Goal: Task Accomplishment & Management: Manage account settings

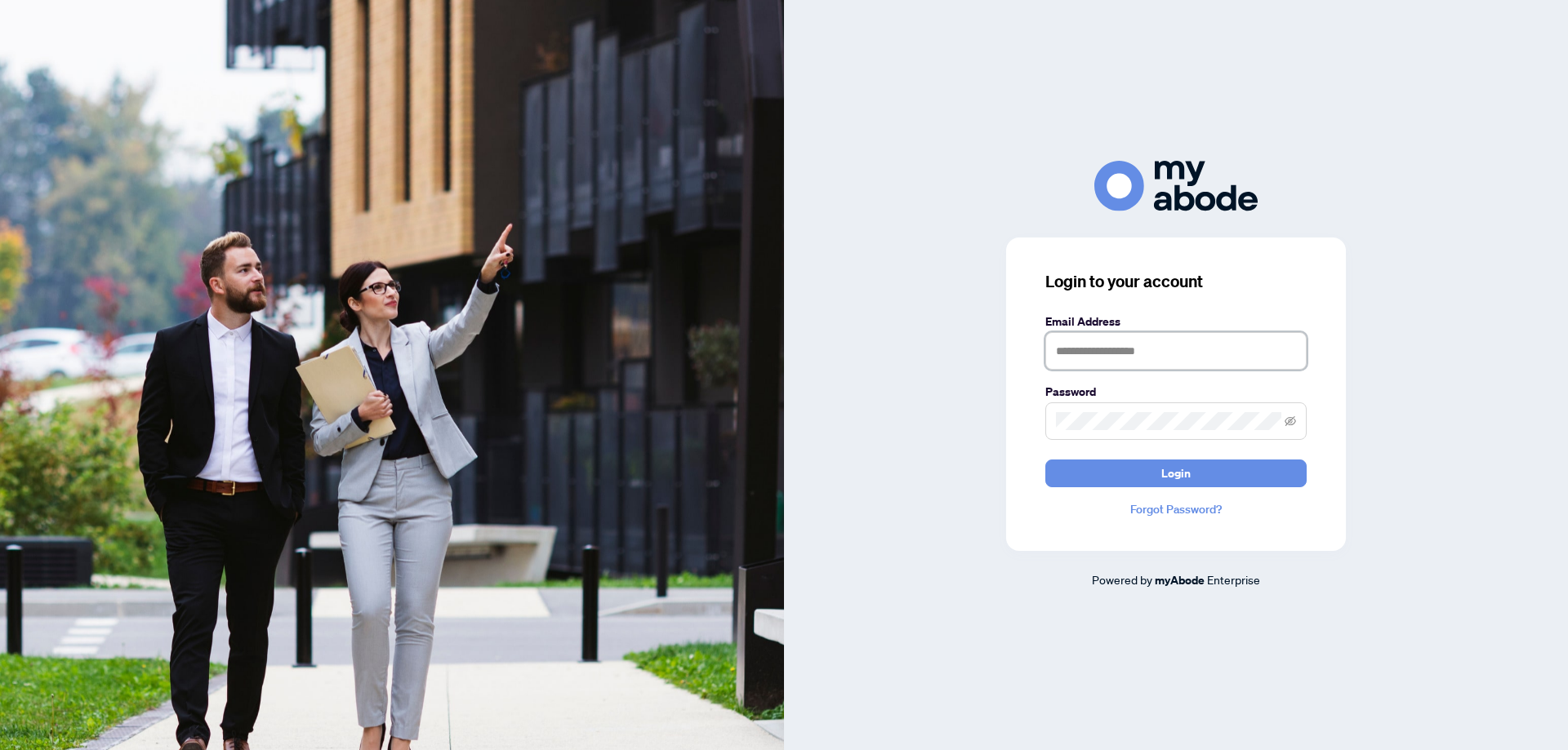
click at [1145, 359] on input "text" at bounding box center [1176, 351] width 262 height 37
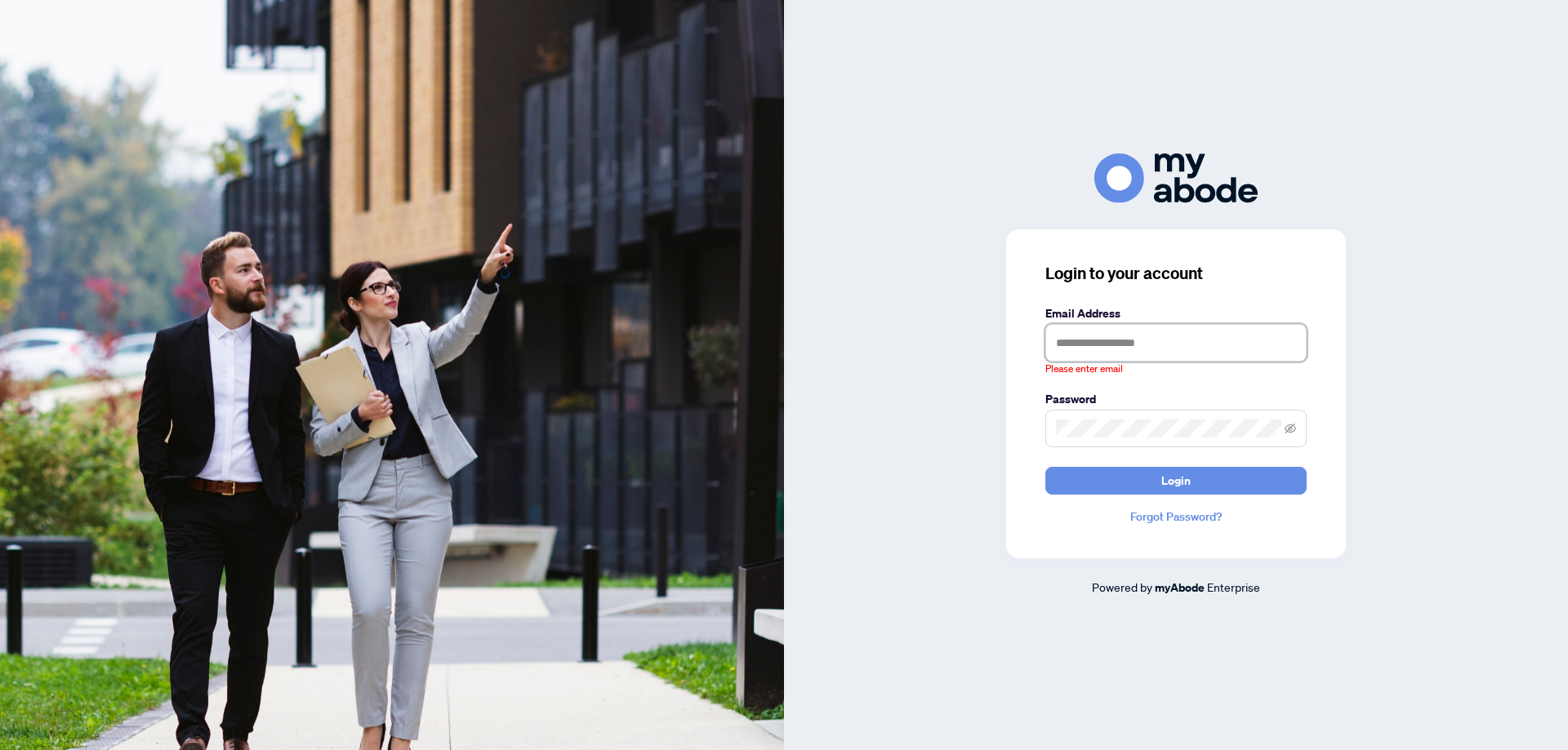
type input "**********"
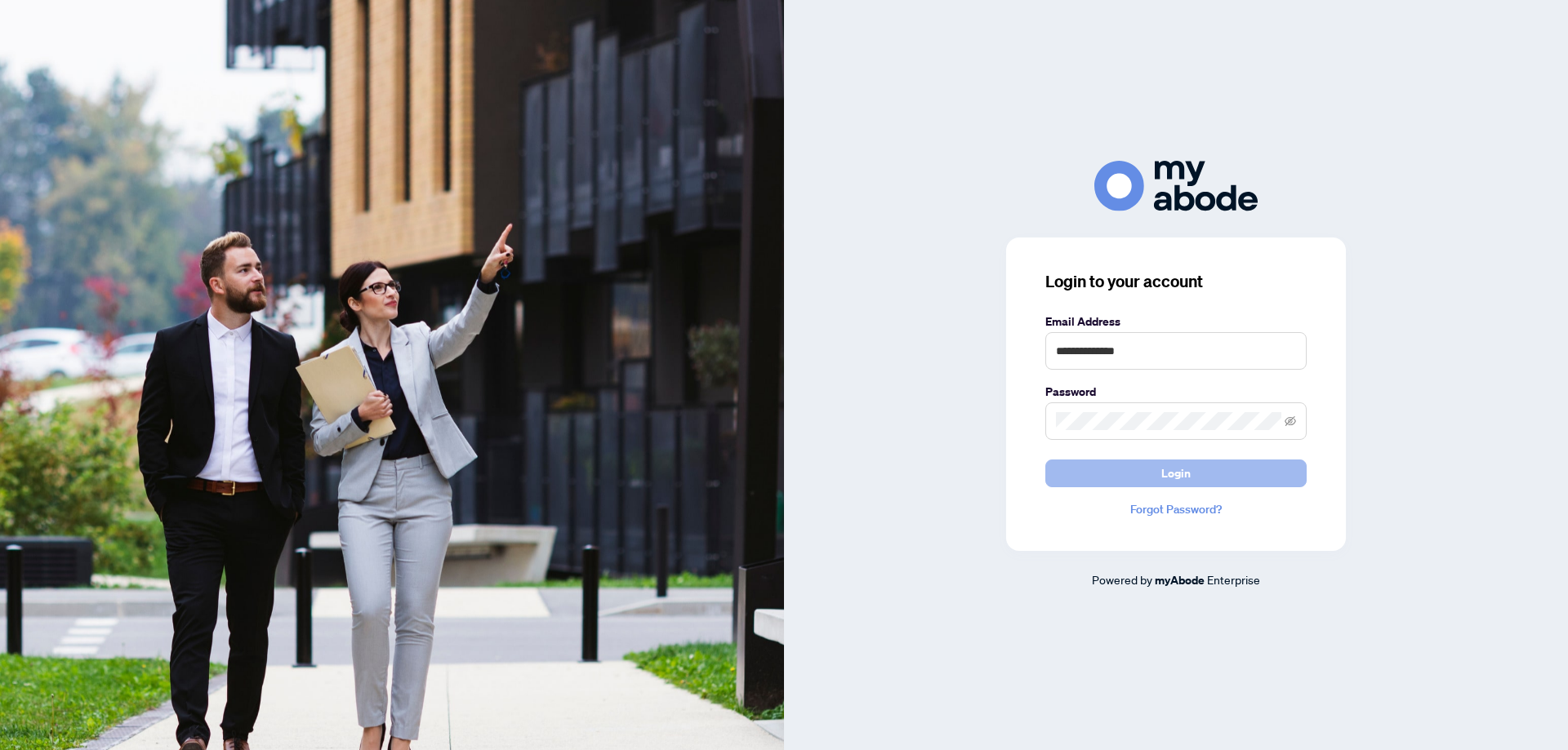
click at [1135, 467] on button "Login" at bounding box center [1176, 474] width 262 height 28
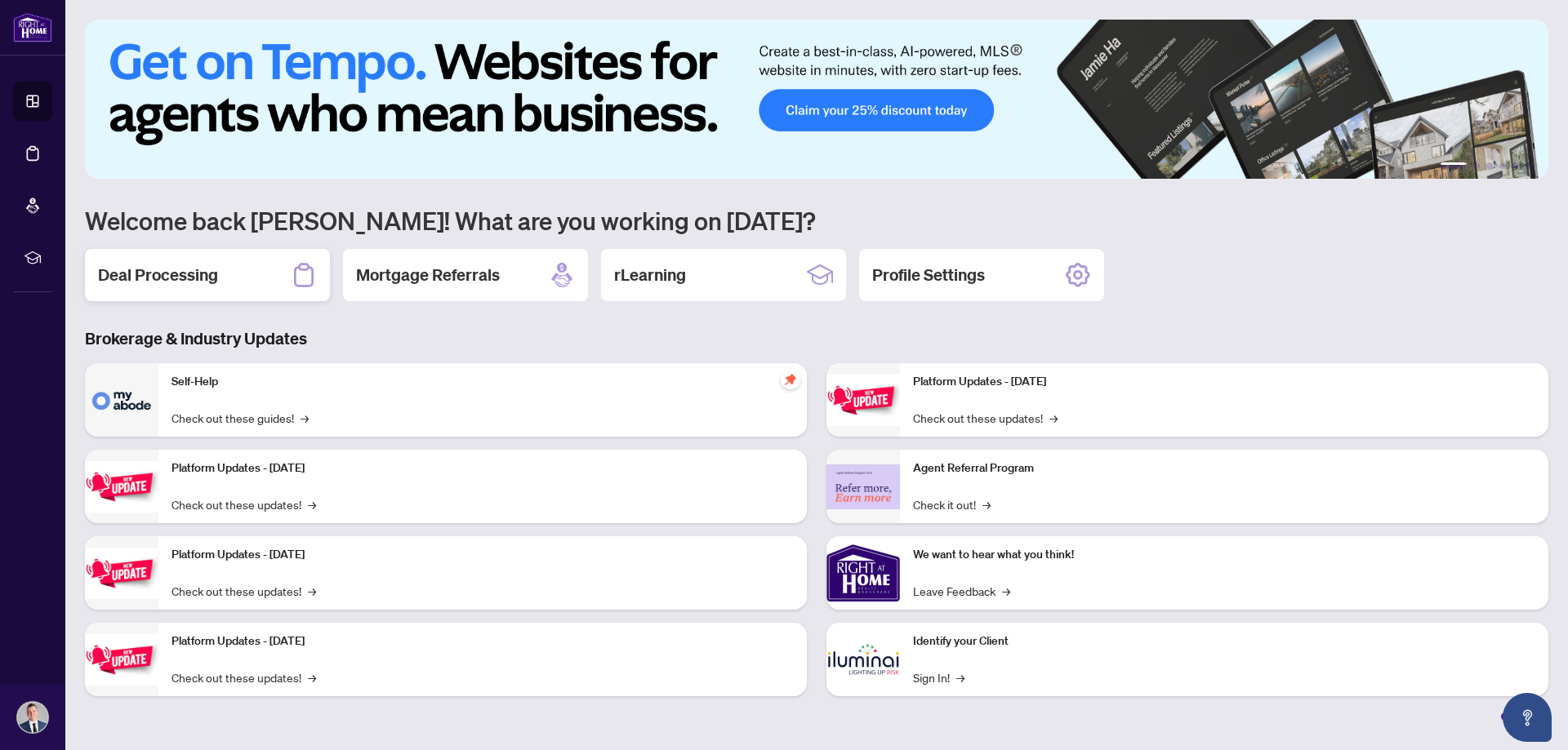
click at [165, 276] on h2 "Deal Processing" at bounding box center [158, 275] width 120 height 22
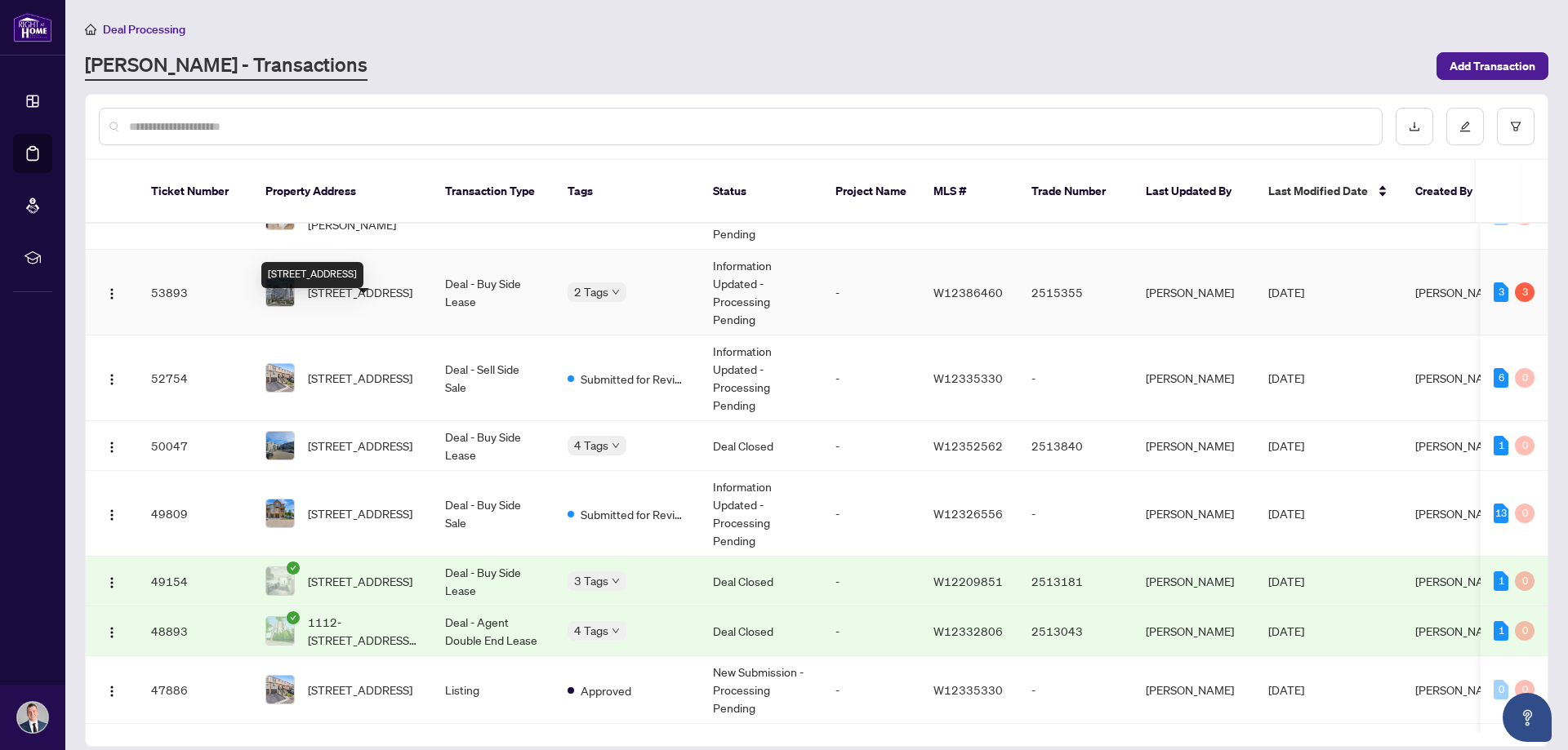
scroll to position [81, 0]
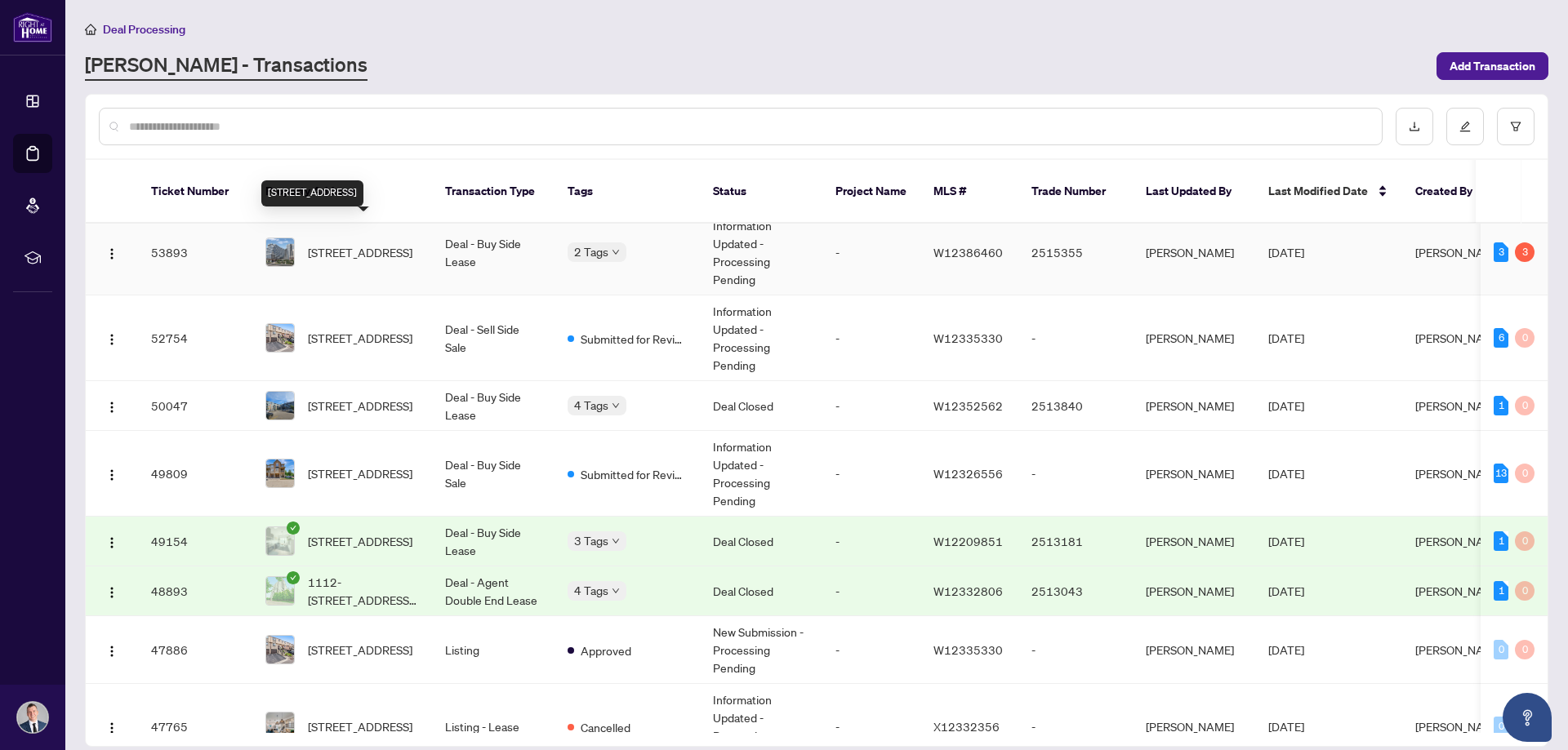
click at [373, 243] on span "[STREET_ADDRESS]" at bounding box center [361, 251] width 105 height 18
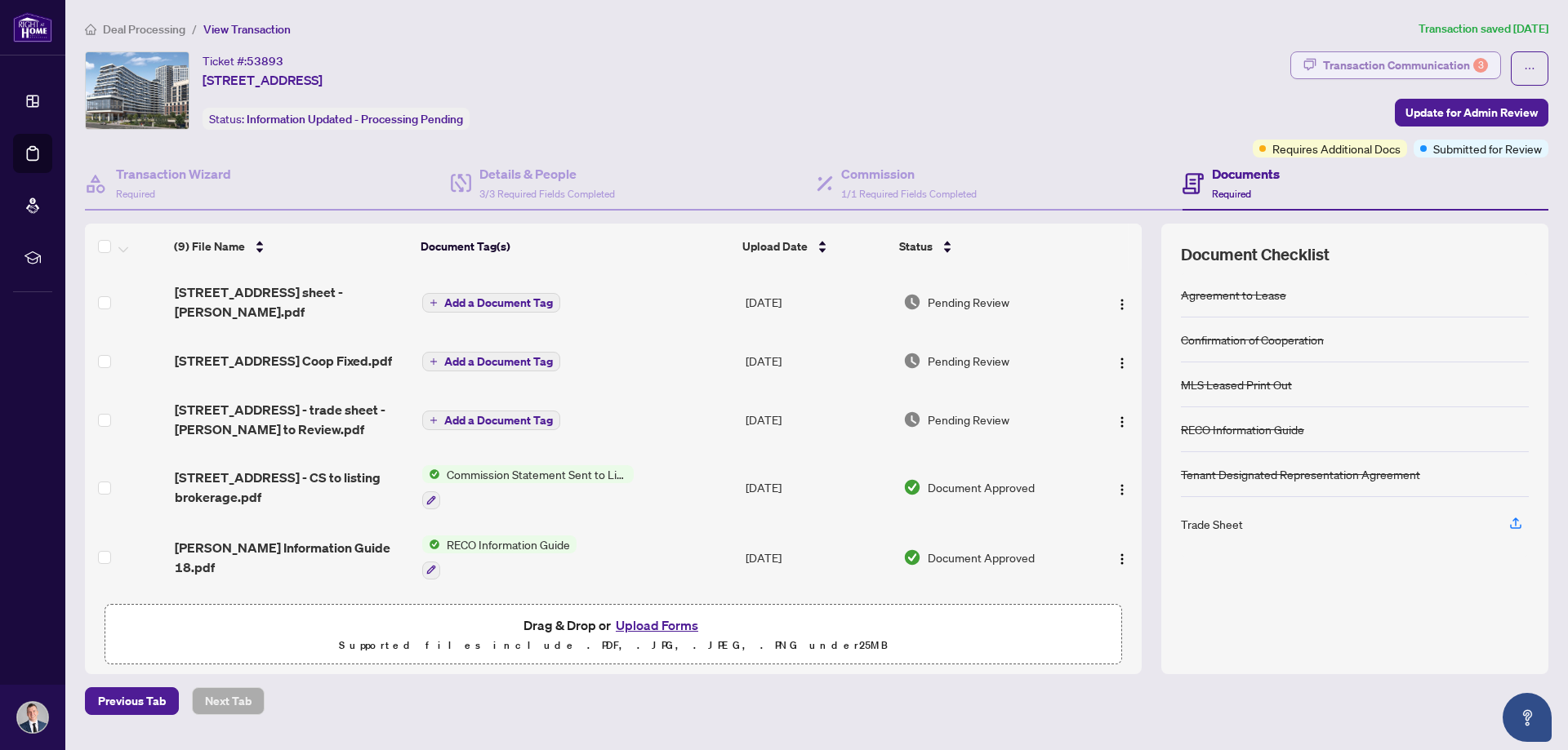
click at [1409, 59] on div "Transaction Communication 3" at bounding box center [1405, 65] width 165 height 26
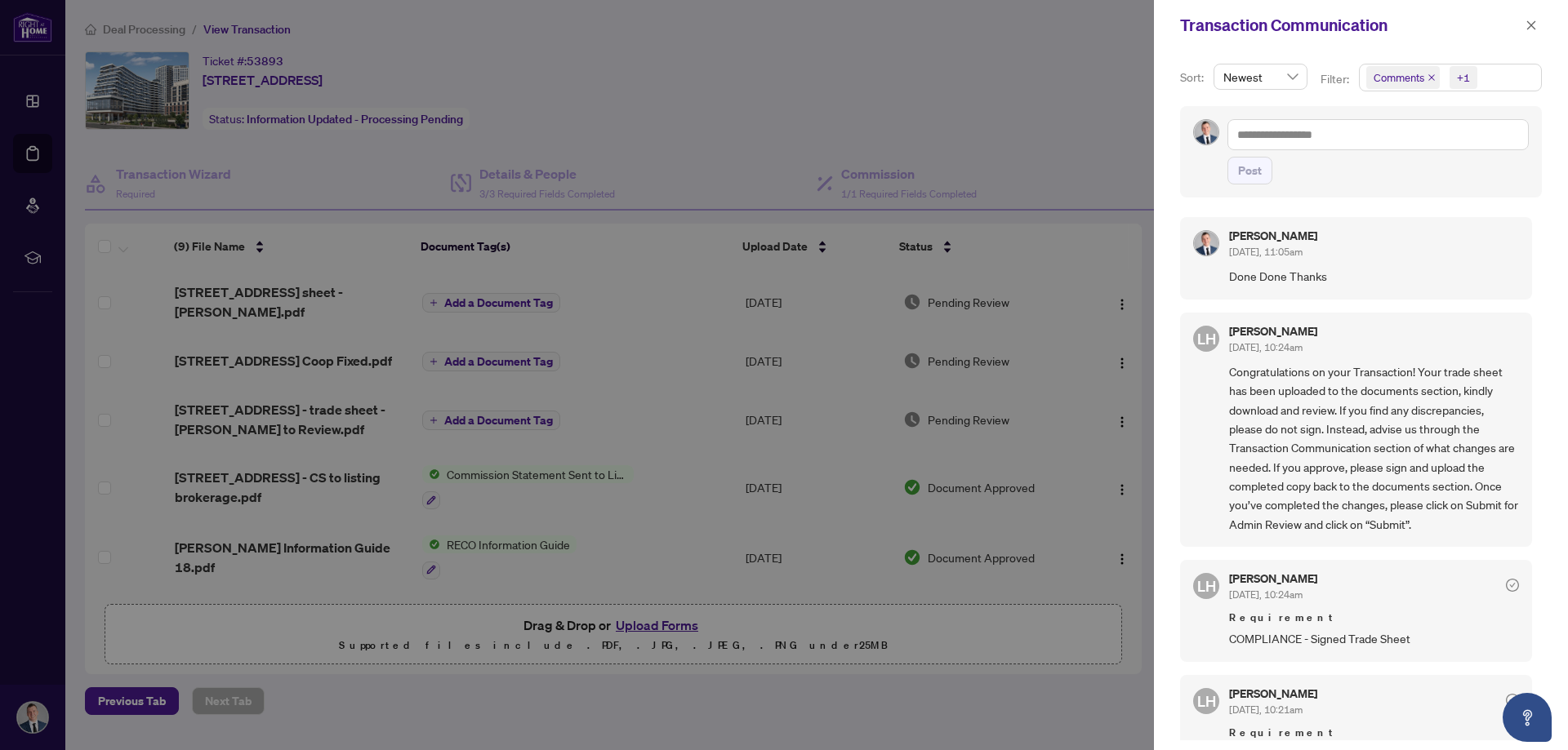
click at [150, 27] on div at bounding box center [784, 375] width 1568 height 750
click at [280, 29] on div at bounding box center [784, 375] width 1568 height 750
click at [122, 28] on div at bounding box center [784, 375] width 1568 height 750
click at [36, 100] on div at bounding box center [784, 375] width 1568 height 750
click at [1527, 31] on icon "close" at bounding box center [1532, 25] width 11 height 11
